Goal: Transaction & Acquisition: Purchase product/service

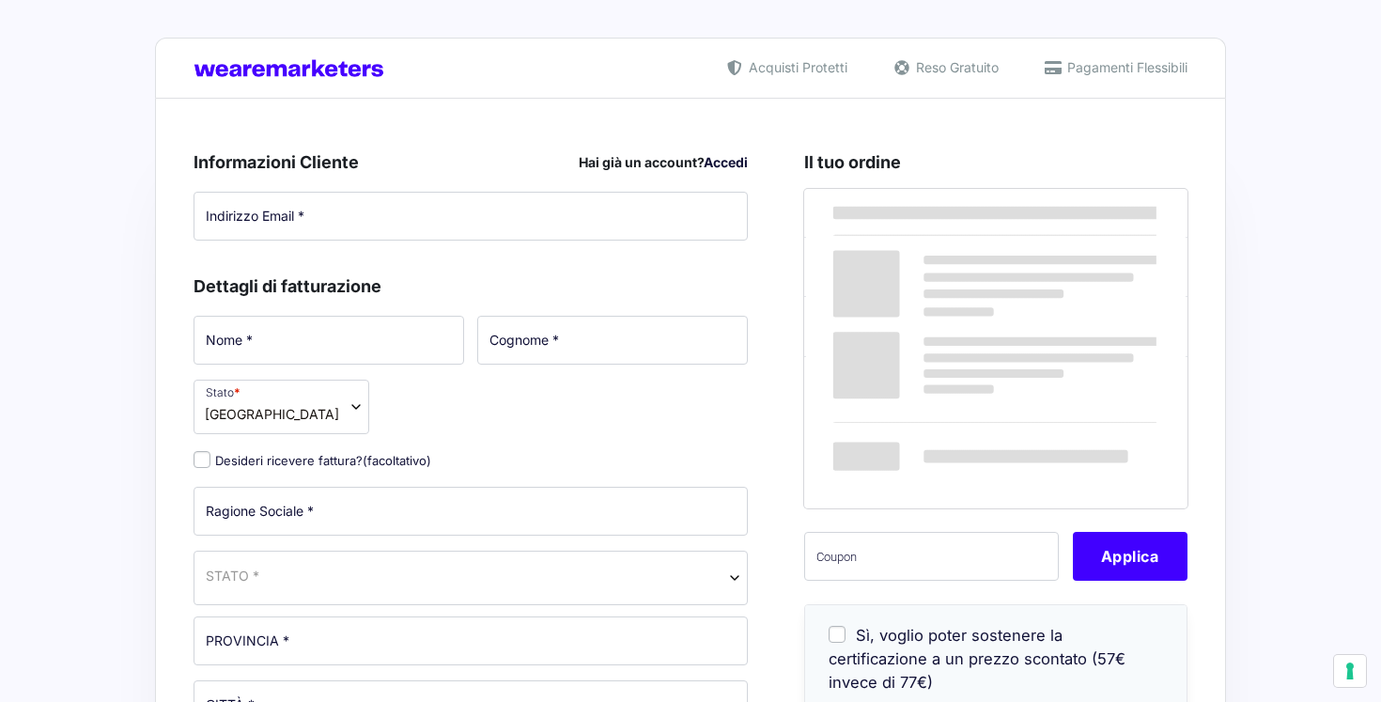
select select
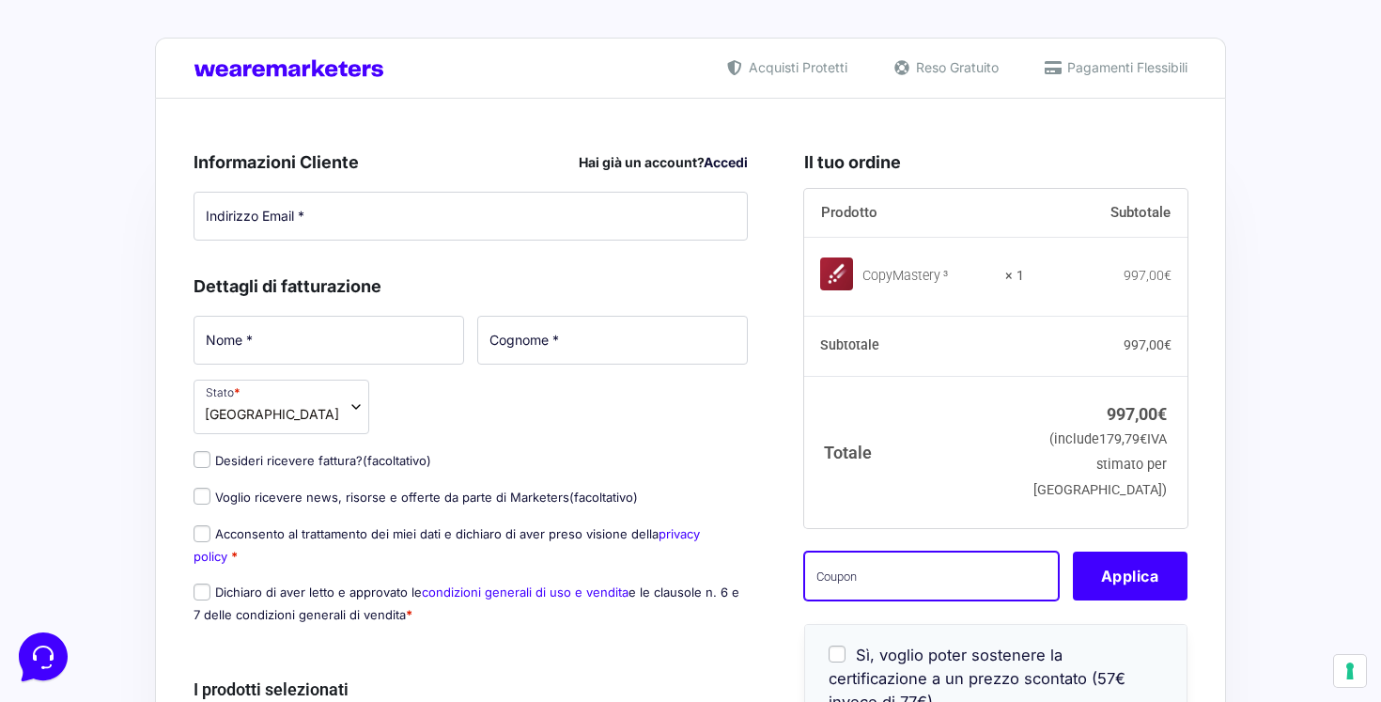
click at [898, 594] on input "text" at bounding box center [931, 575] width 255 height 49
paste input "VCCM150o6zZt"
type input "VCCM150o6zZt"
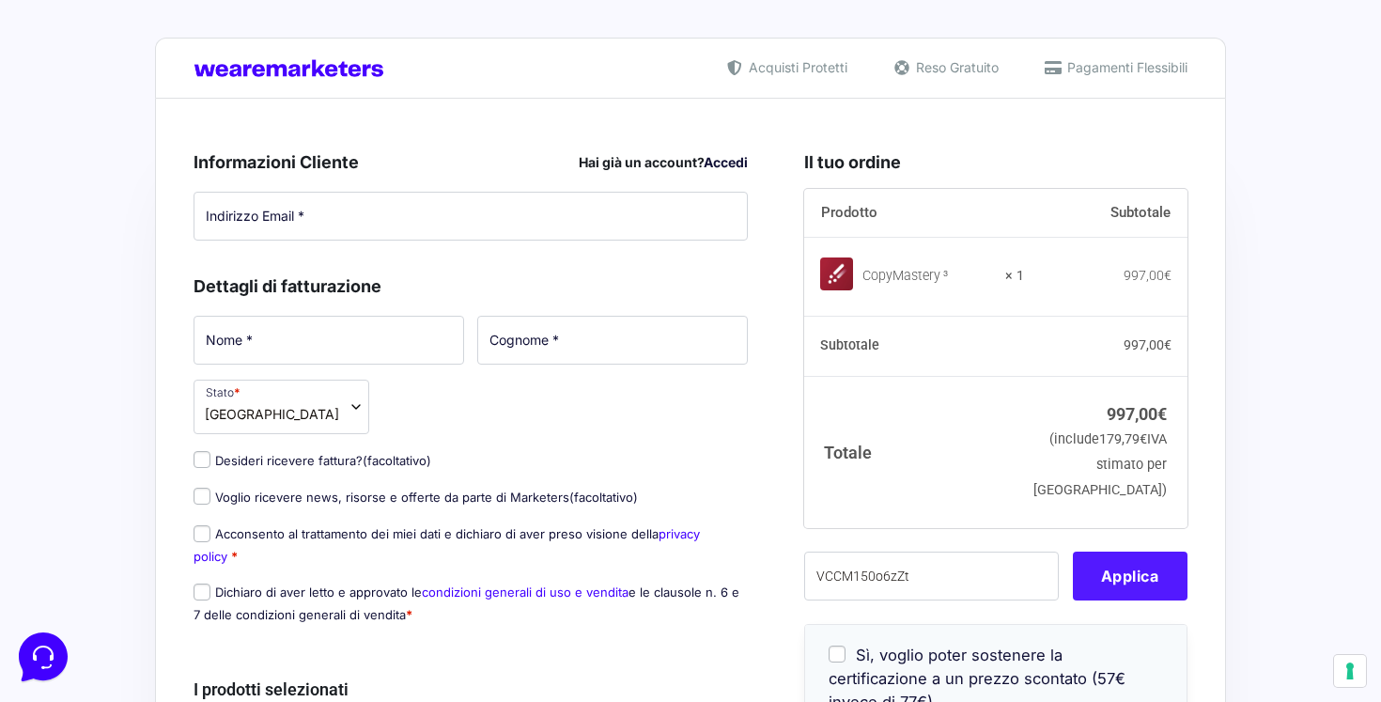
click at [1088, 599] on button "Applica" at bounding box center [1130, 575] width 115 height 49
